Goal: Information Seeking & Learning: Understand process/instructions

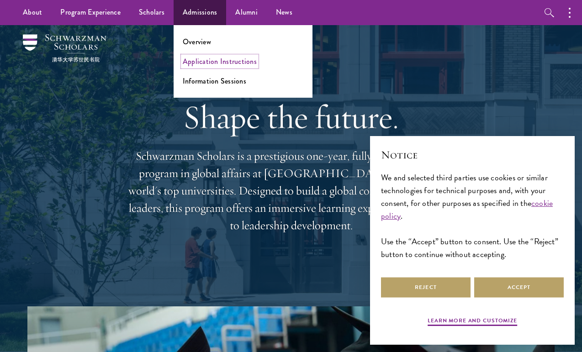
click at [204, 60] on link "Application Instructions" at bounding box center [220, 61] width 74 height 10
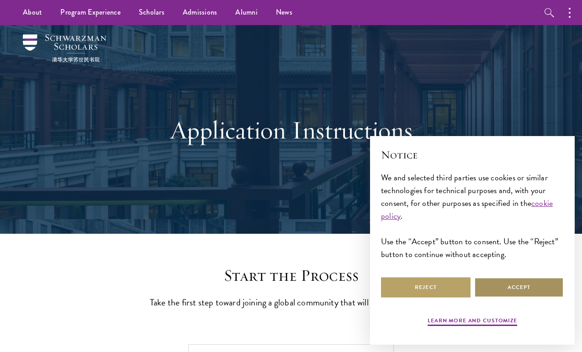
click at [491, 279] on button "Accept" at bounding box center [518, 287] width 89 height 21
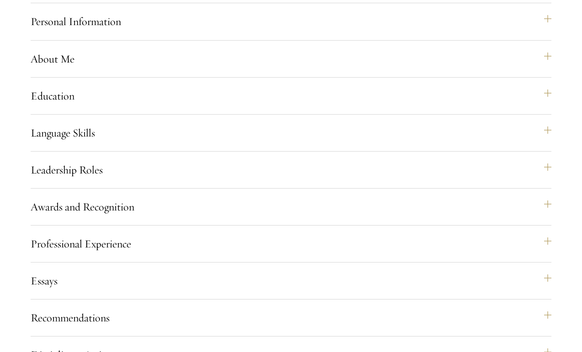
scroll to position [732, 0]
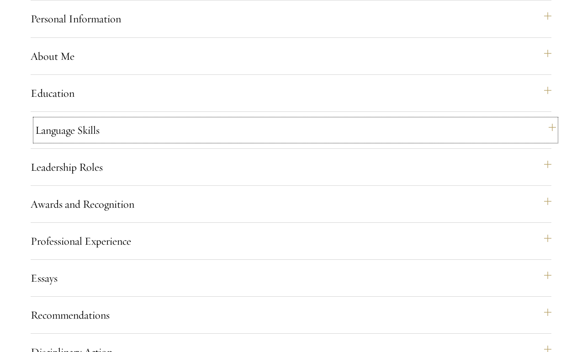
click at [269, 141] on button "Language Skills" at bounding box center [295, 130] width 520 height 22
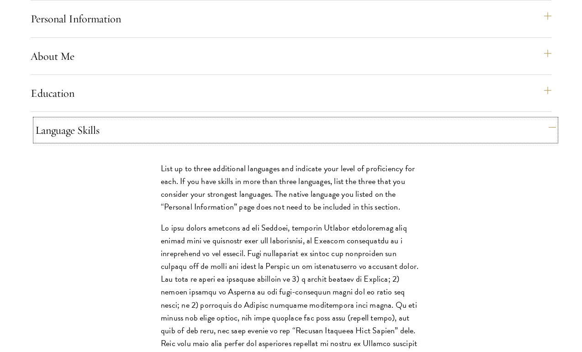
click at [270, 141] on button "Language Skills" at bounding box center [295, 130] width 520 height 22
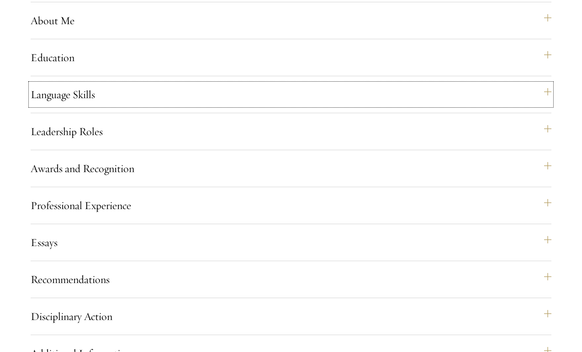
scroll to position [789, 0]
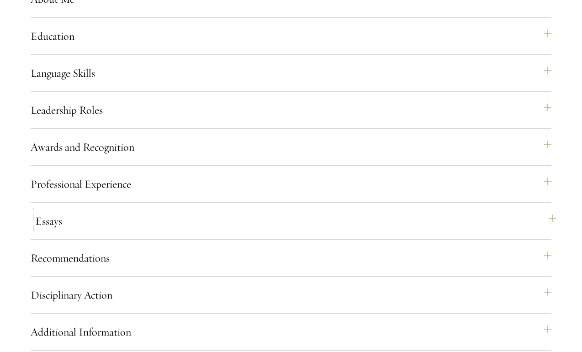
click at [243, 232] on button "Essays" at bounding box center [295, 221] width 520 height 22
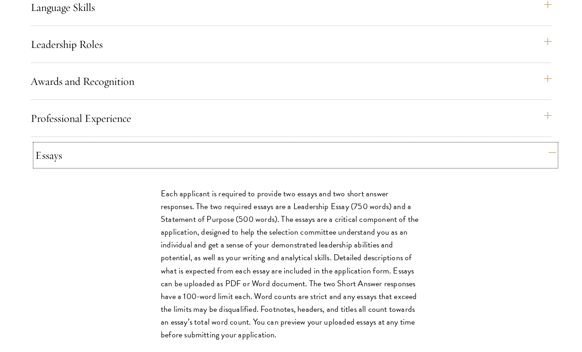
scroll to position [855, 0]
click at [258, 183] on div "Essays Each applicant is required to provide two essays and two short answer re…" at bounding box center [291, 277] width 520 height 267
click at [261, 166] on button "Essays" at bounding box center [295, 155] width 520 height 22
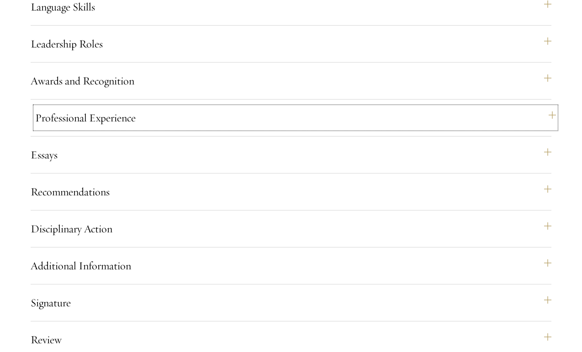
click at [267, 129] on button "Professional Experience" at bounding box center [295, 118] width 520 height 22
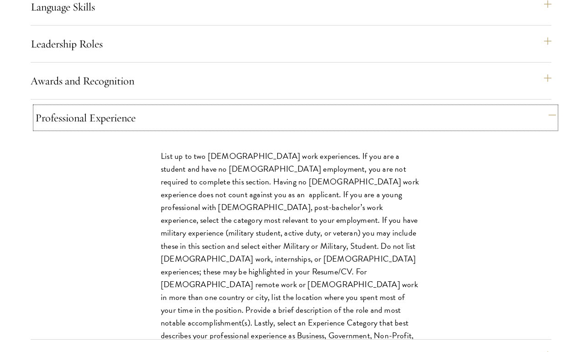
click at [267, 129] on button "Professional Experience" at bounding box center [295, 118] width 520 height 22
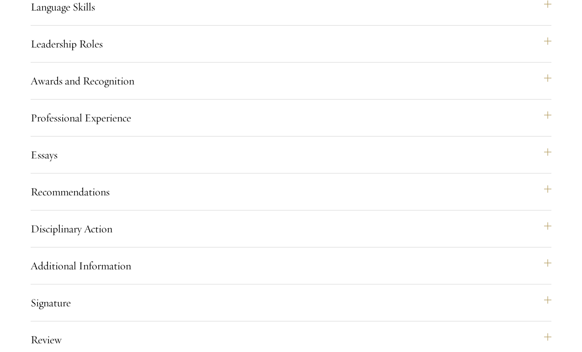
click at [261, 210] on div "Recommendations Register three recommenders by providing their names, professio…" at bounding box center [291, 196] width 520 height 30
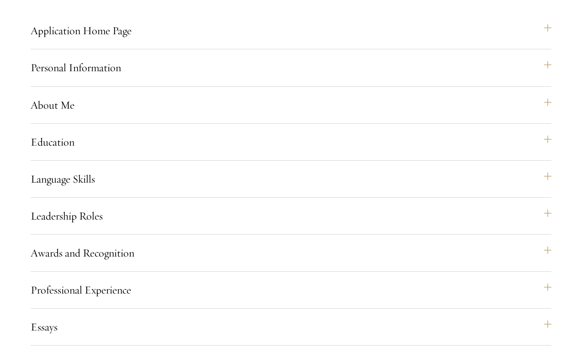
scroll to position [684, 0]
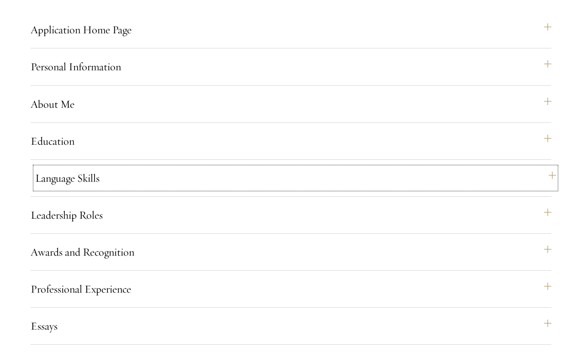
click at [226, 189] on button "Language Skills" at bounding box center [295, 178] width 520 height 22
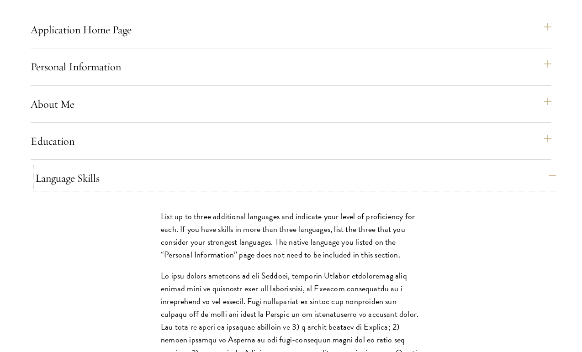
click at [226, 189] on button "Language Skills" at bounding box center [295, 178] width 520 height 22
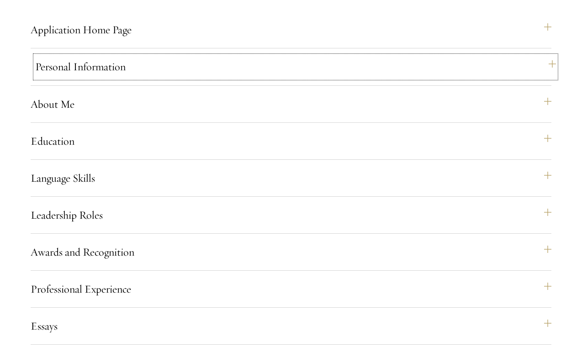
click at [261, 78] on button "Personal Information" at bounding box center [295, 67] width 520 height 22
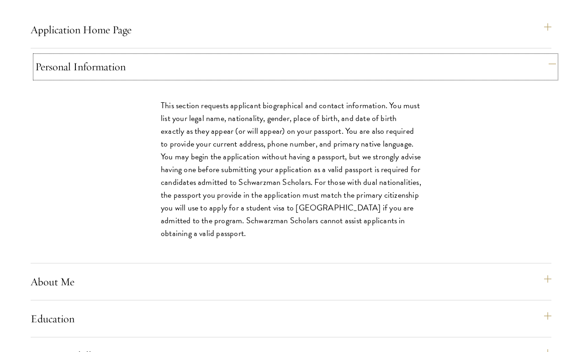
click at [261, 78] on button "Personal Information" at bounding box center [295, 67] width 520 height 22
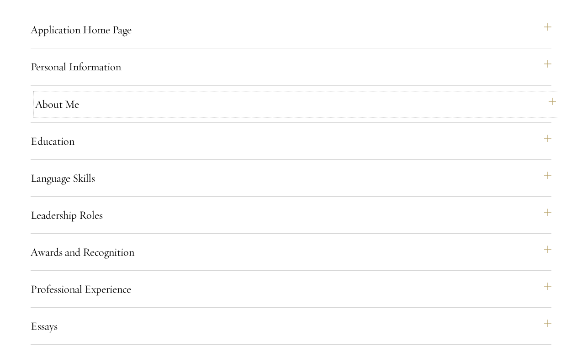
click at [257, 111] on button "About Me" at bounding box center [295, 104] width 520 height 22
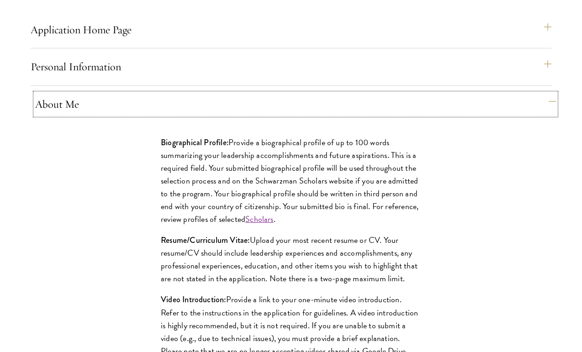
click at [257, 112] on button "About Me" at bounding box center [295, 104] width 520 height 22
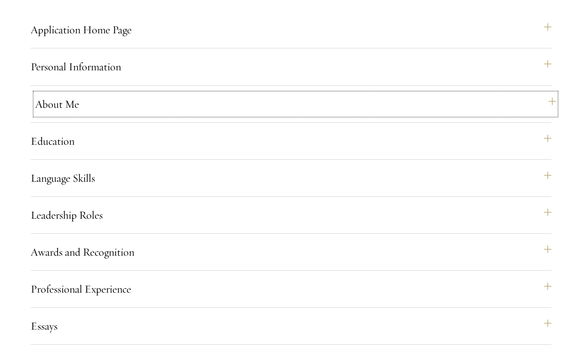
click at [240, 115] on button "About Me" at bounding box center [295, 104] width 520 height 22
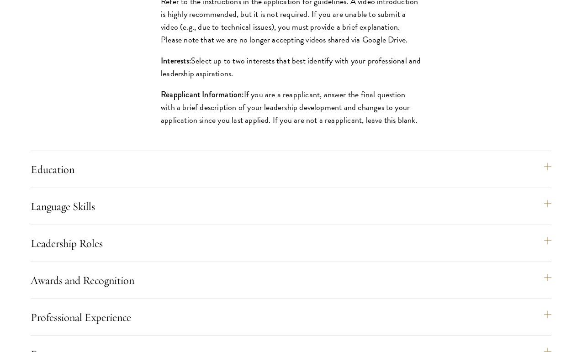
scroll to position [1002, 0]
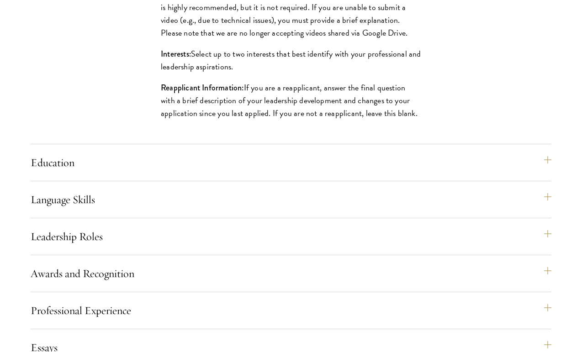
click at [229, 164] on div "Application Home Page The online application form must be completed in English.…" at bounding box center [291, 163] width 520 height 924
click at [229, 168] on button "Education" at bounding box center [295, 163] width 520 height 22
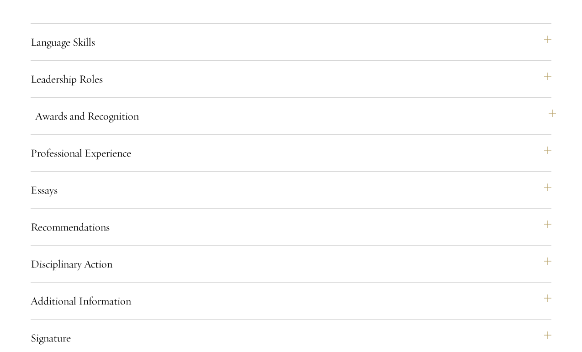
scroll to position [1631, 0]
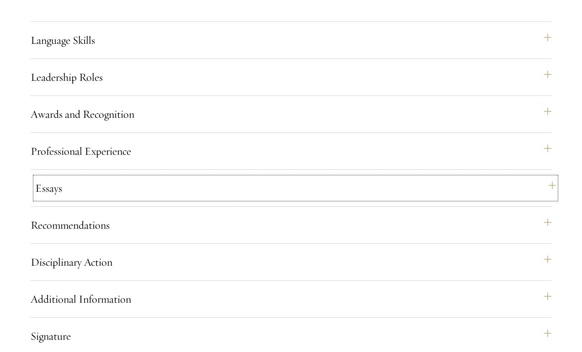
click at [218, 199] on button "Essays" at bounding box center [295, 188] width 520 height 22
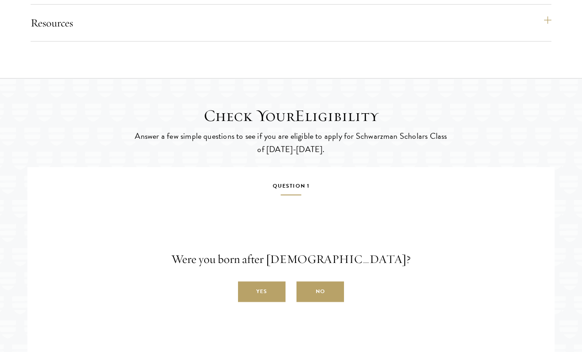
scroll to position [1495, 0]
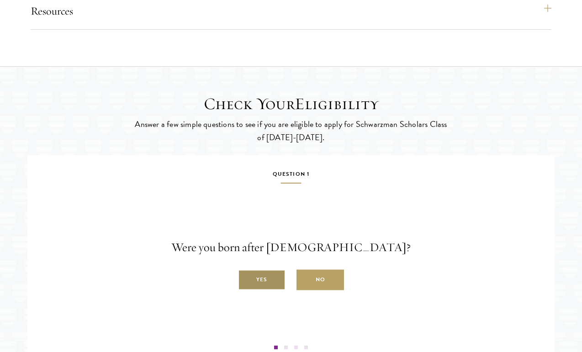
click at [278, 290] on label "Yes" at bounding box center [261, 280] width 47 height 21
click at [246, 279] on input "Yes" at bounding box center [242, 275] width 8 height 8
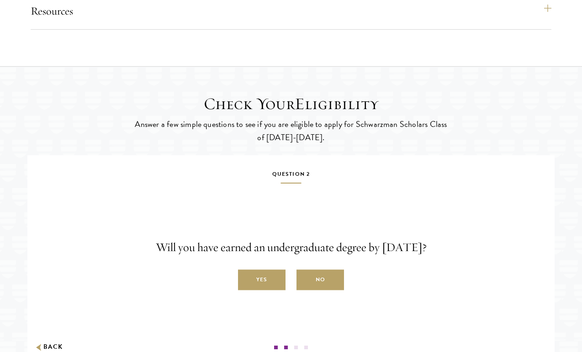
click at [257, 306] on div "Question 2 Will you have earned an undergraduate degree by August 1, 2027? Yes …" at bounding box center [290, 259] width 513 height 180
click at [262, 290] on label "Yes" at bounding box center [261, 280] width 47 height 21
click at [246, 279] on input "Yes" at bounding box center [242, 275] width 8 height 8
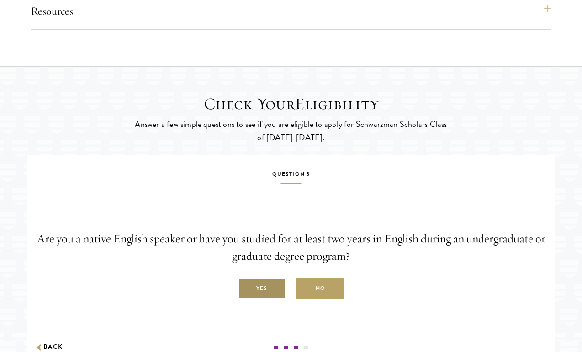
click at [270, 299] on label "Yes" at bounding box center [261, 288] width 47 height 21
click at [246, 288] on input "Yes" at bounding box center [242, 283] width 8 height 8
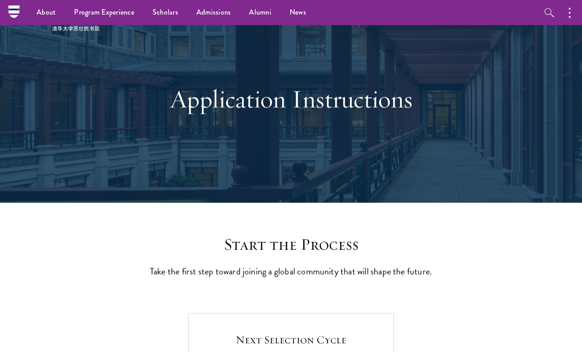
scroll to position [0, 0]
